Goal: Task Accomplishment & Management: Manage account settings

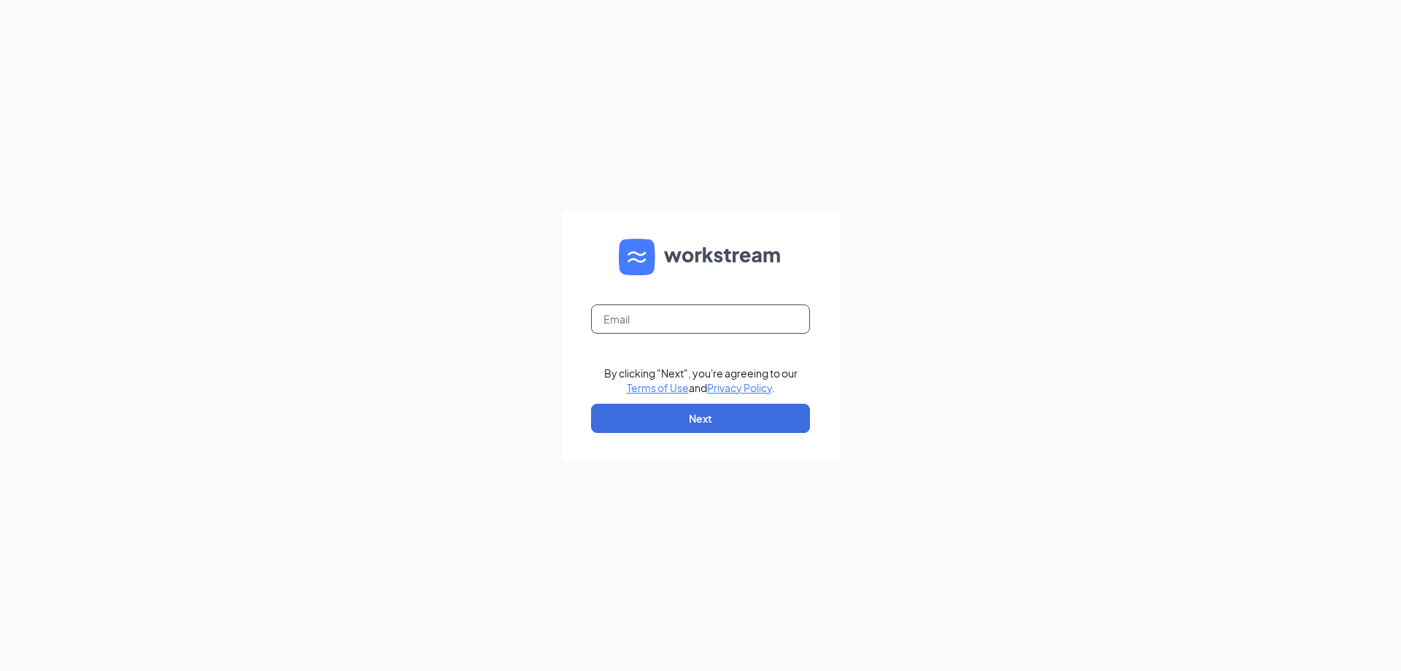
click at [688, 312] on input "text" at bounding box center [700, 318] width 219 height 29
type input "[EMAIL_ADDRESS][DOMAIN_NAME]"
click at [693, 417] on button "Next" at bounding box center [700, 418] width 219 height 29
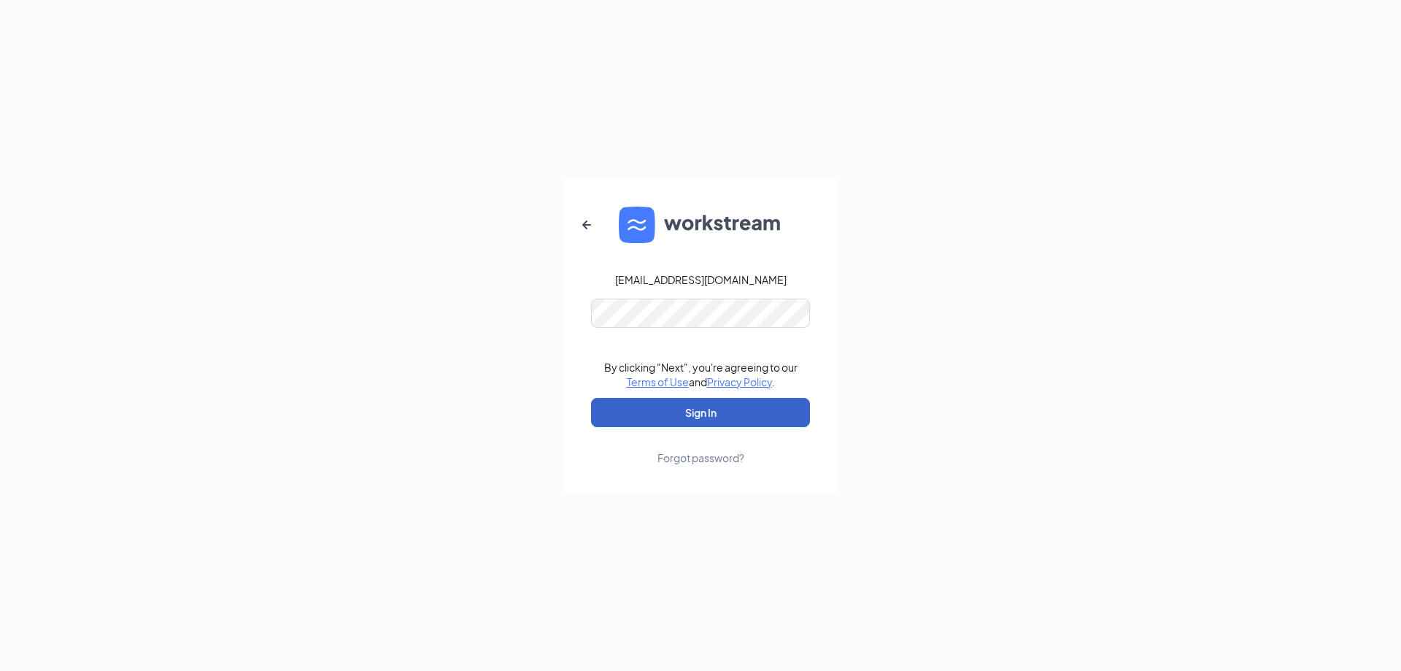
click at [692, 404] on button "Sign In" at bounding box center [700, 412] width 219 height 29
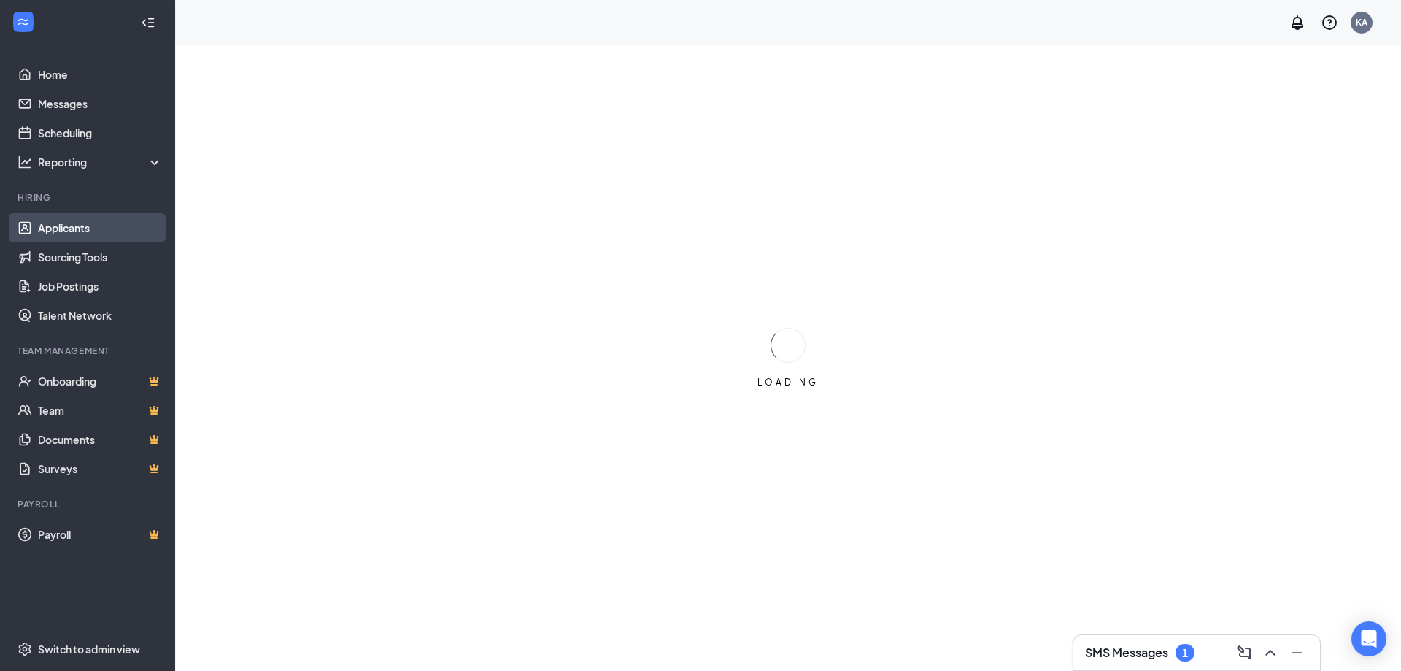
click at [78, 231] on link "Applicants" at bounding box center [100, 227] width 125 height 29
